Goal: Navigation & Orientation: Find specific page/section

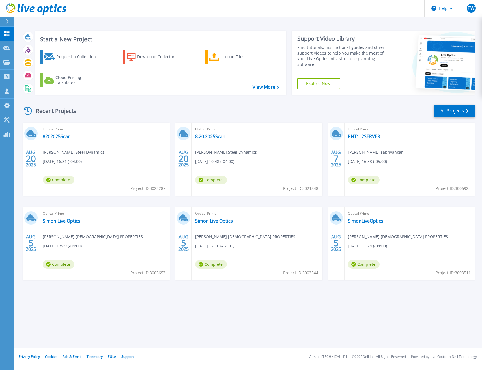
click at [295, 107] on div "Recent Projects All Projects" at bounding box center [248, 111] width 453 height 14
click at [295, 108] on div "Recent Projects All Projects" at bounding box center [248, 111] width 453 height 14
click at [114, 16] on header "Help PW Partner Team Member [PERSON_NAME] [EMAIL_ADDRESS][DOMAIN_NAME] [DOMAIN_…" at bounding box center [241, 8] width 482 height 17
click at [3, 36] on icon at bounding box center [6, 33] width 7 height 5
click at [139, 26] on div "Start a New Project Request a Collection Download Collector Upload Files Cloud …" at bounding box center [248, 63] width 453 height 74
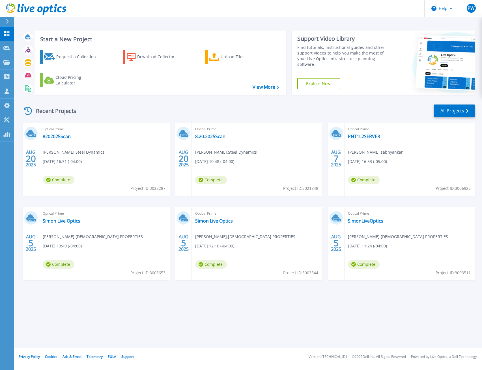
click at [139, 26] on div "Start a New Project Request a Collection Download Collector Upload Files Cloud …" at bounding box center [248, 63] width 453 height 74
click at [196, 109] on div "Recent Projects All Projects" at bounding box center [248, 111] width 453 height 14
click at [375, 110] on div "Recent Projects All Projects" at bounding box center [248, 111] width 453 height 14
click at [13, 34] on link "Dashboard Dashboard" at bounding box center [7, 34] width 14 height 14
